Goal: Find specific page/section: Find specific page/section

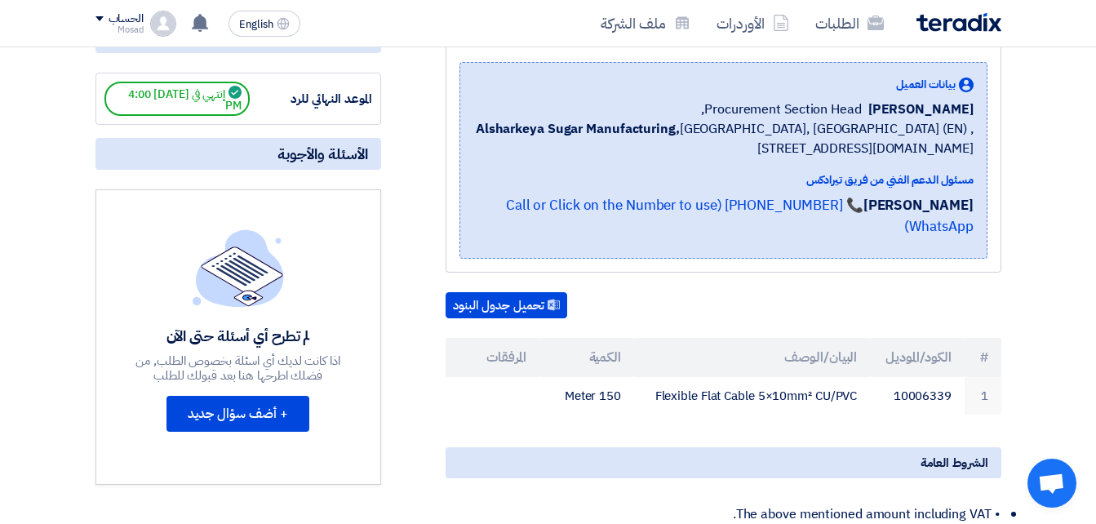
scroll to position [245, 0]
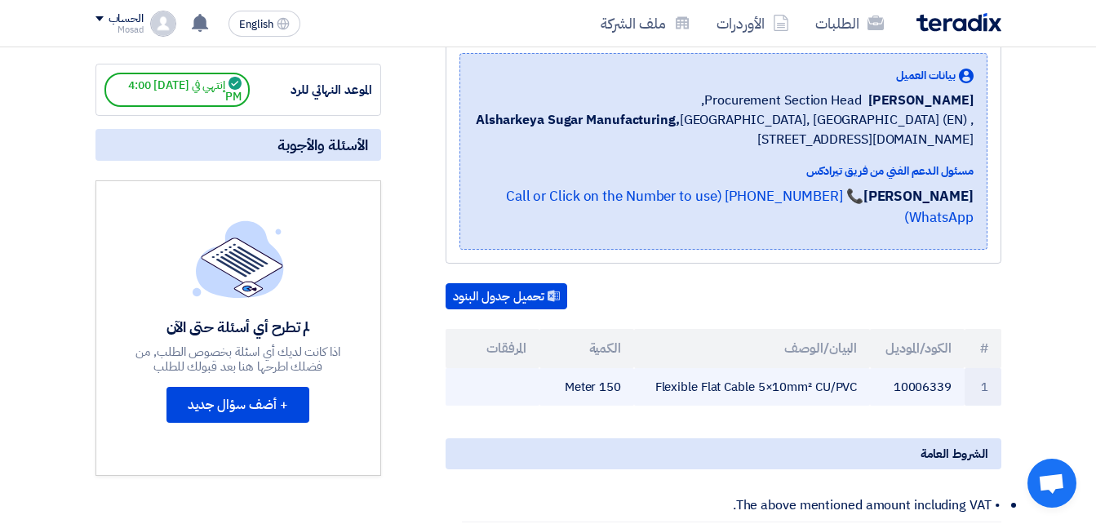
drag, startPoint x: 643, startPoint y: 366, endPoint x: 858, endPoint y: 364, distance: 214.7
click at [858, 368] on td "Flexible Flat Cable 5×10mm² CU/PVC" at bounding box center [752, 387] width 236 height 38
drag, startPoint x: 858, startPoint y: 364, endPoint x: 849, endPoint y: 361, distance: 9.6
copy td "Flexible Flat Cable 5×10mm² CU/PVC"
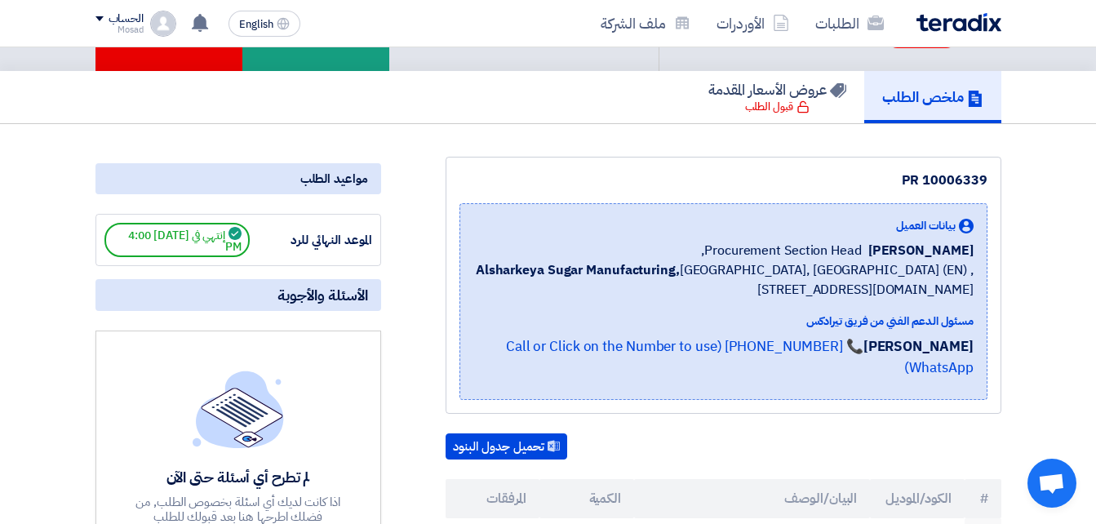
scroll to position [82, 0]
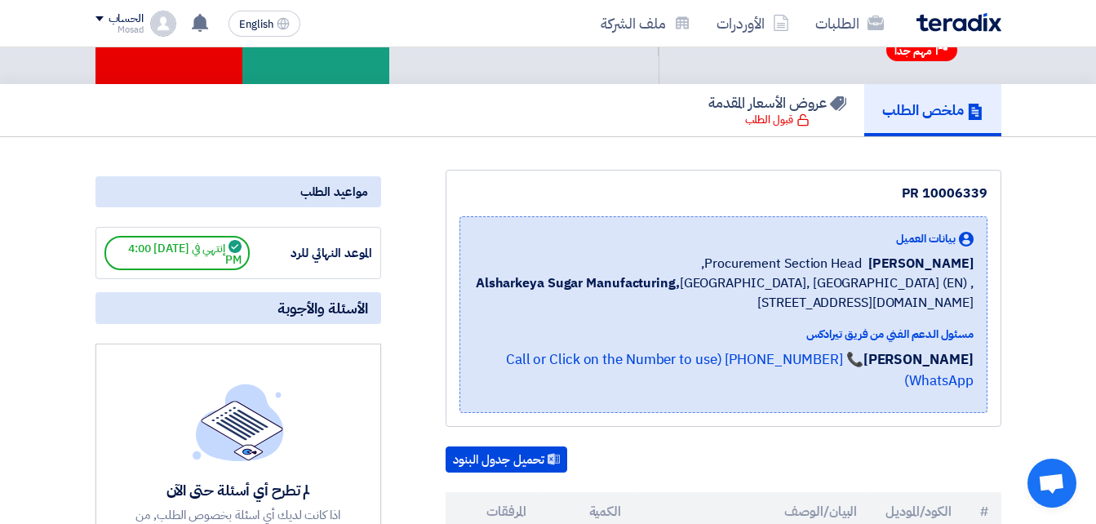
drag, startPoint x: 873, startPoint y: 183, endPoint x: 995, endPoint y: 180, distance: 122.5
click at [995, 180] on div "PR 10006339 بيانات العميل [PERSON_NAME] Procurement Section Head, Alsharkeya Su…" at bounding box center [724, 298] width 556 height 257
drag, startPoint x: 995, startPoint y: 180, endPoint x: 967, endPoint y: 193, distance: 30.3
copy div "PR 10006339"
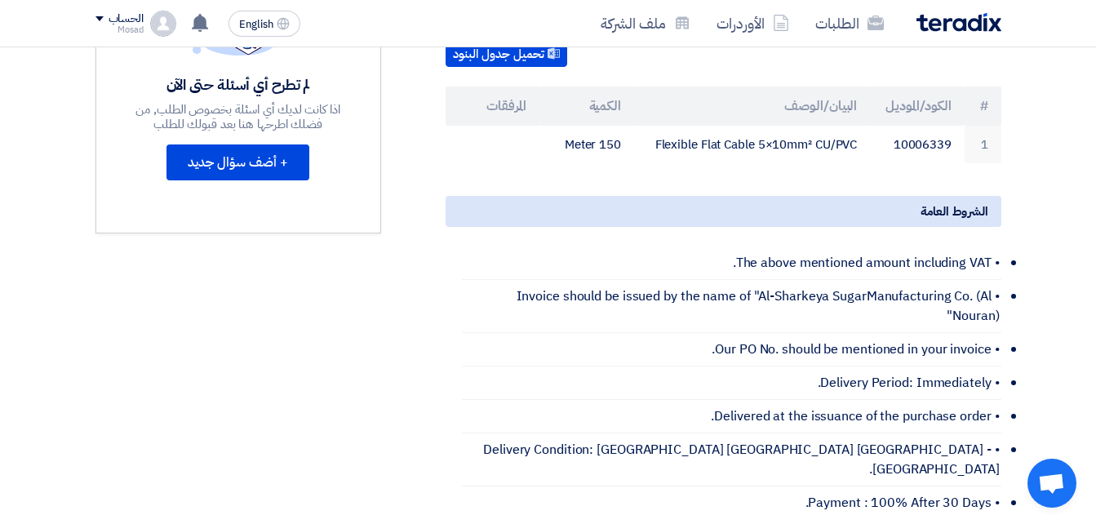
scroll to position [490, 0]
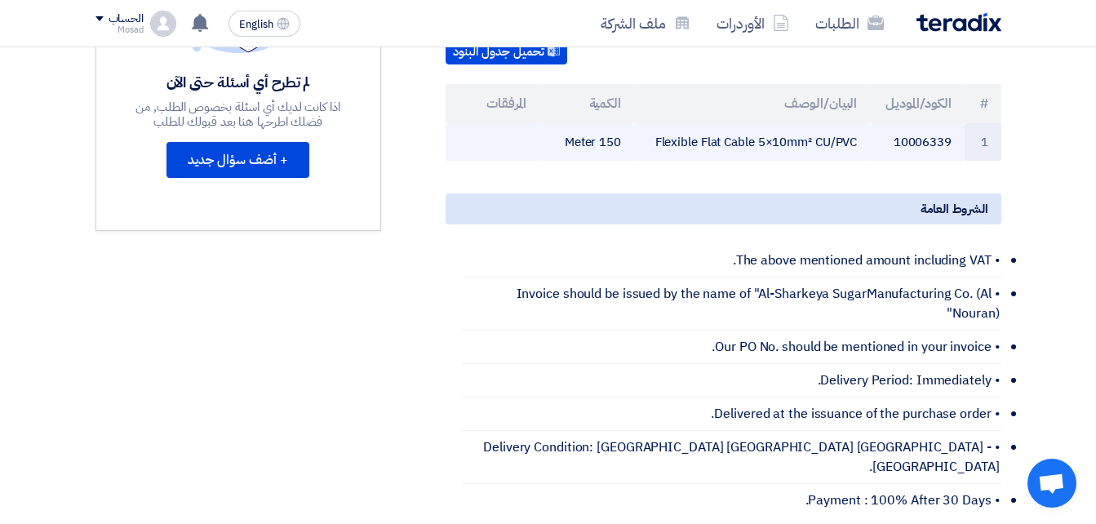
drag, startPoint x: 645, startPoint y: 118, endPoint x: 857, endPoint y: 122, distance: 212.3
click at [857, 123] on td "Flexible Flat Cable 5×10mm² CU/PVC" at bounding box center [752, 142] width 236 height 38
copy td "Flexible Flat Cable 5×10mm² CU/PVC"
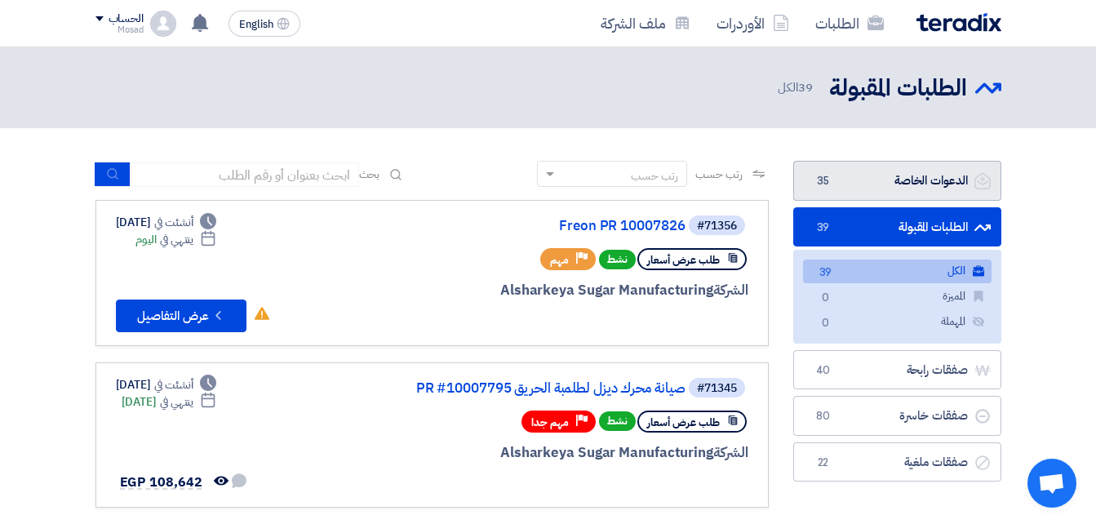
click at [838, 172] on link "الدعوات الخاصة الدعوات الخاصة 35" at bounding box center [898, 181] width 208 height 40
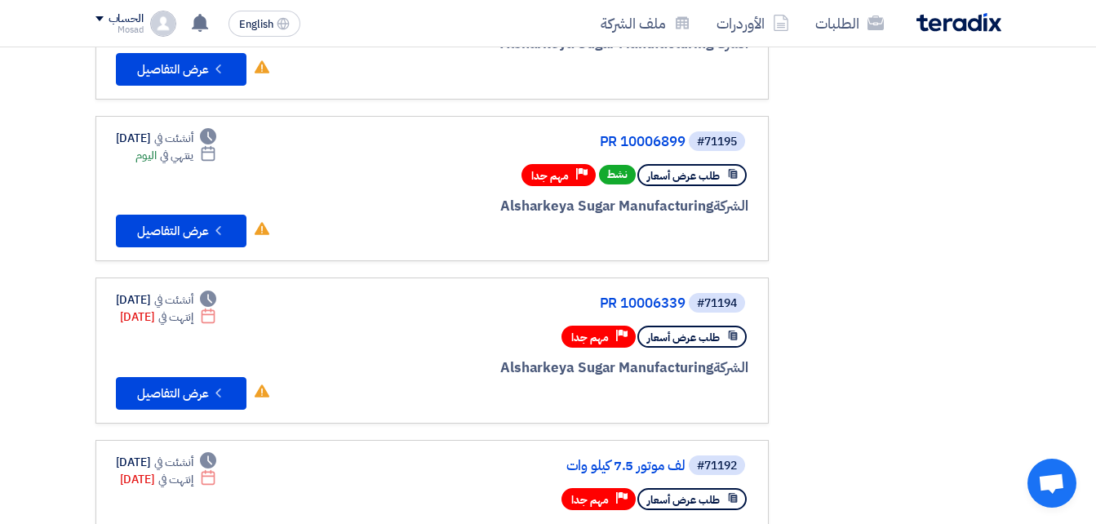
scroll to position [571, 0]
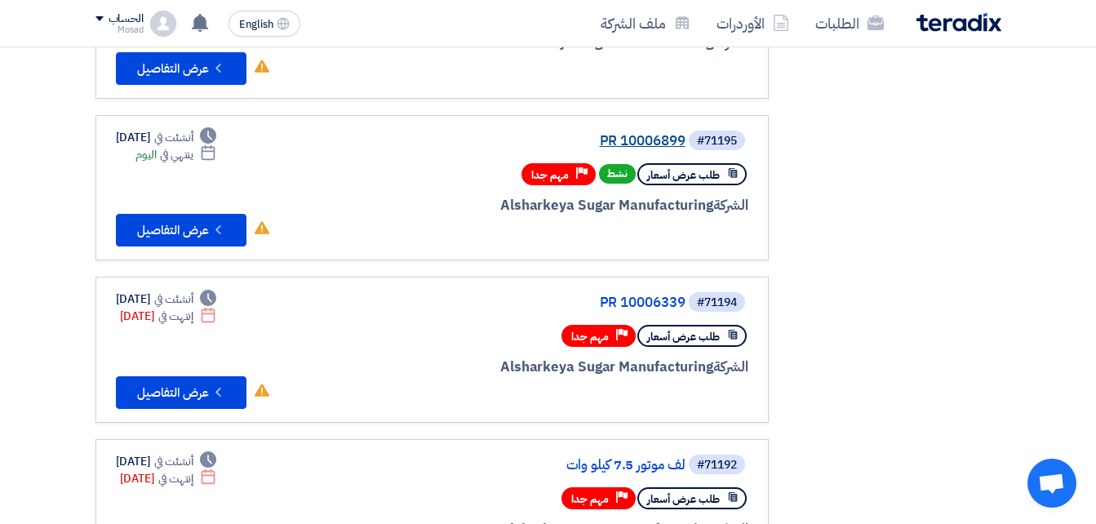
click at [656, 140] on link "PR 10006899" at bounding box center [522, 141] width 327 height 15
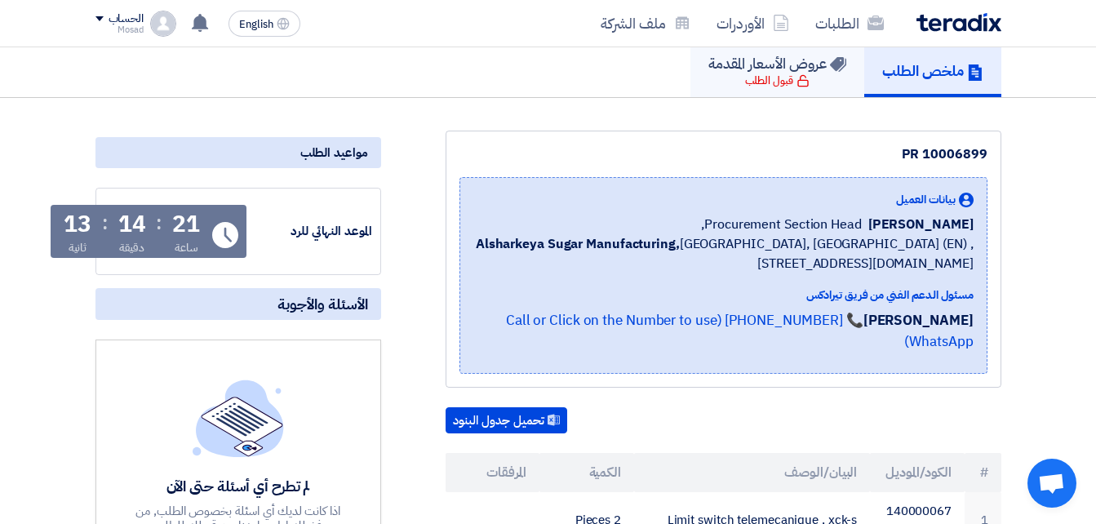
scroll to position [163, 0]
